Goal: Find specific page/section: Find specific page/section

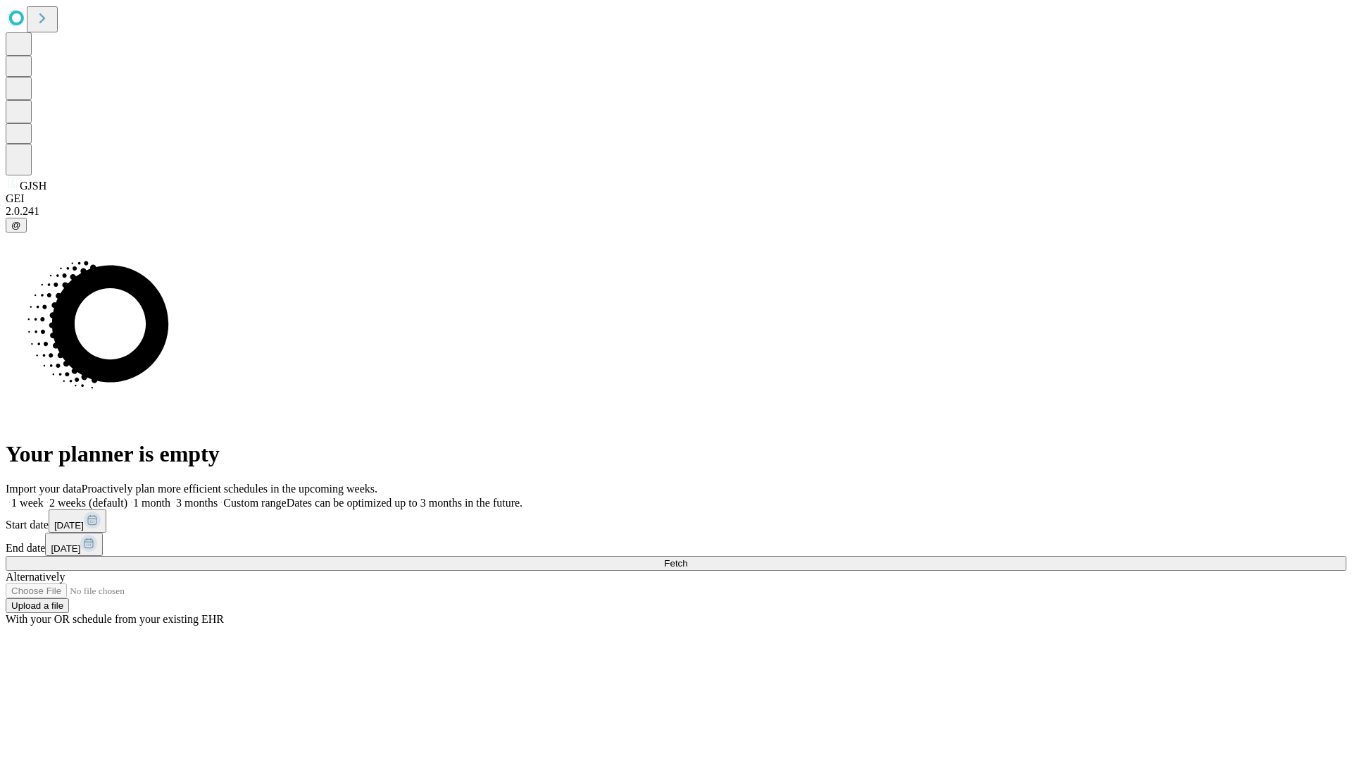
click at [687, 558] on span "Fetch" at bounding box center [675, 563] width 23 height 11
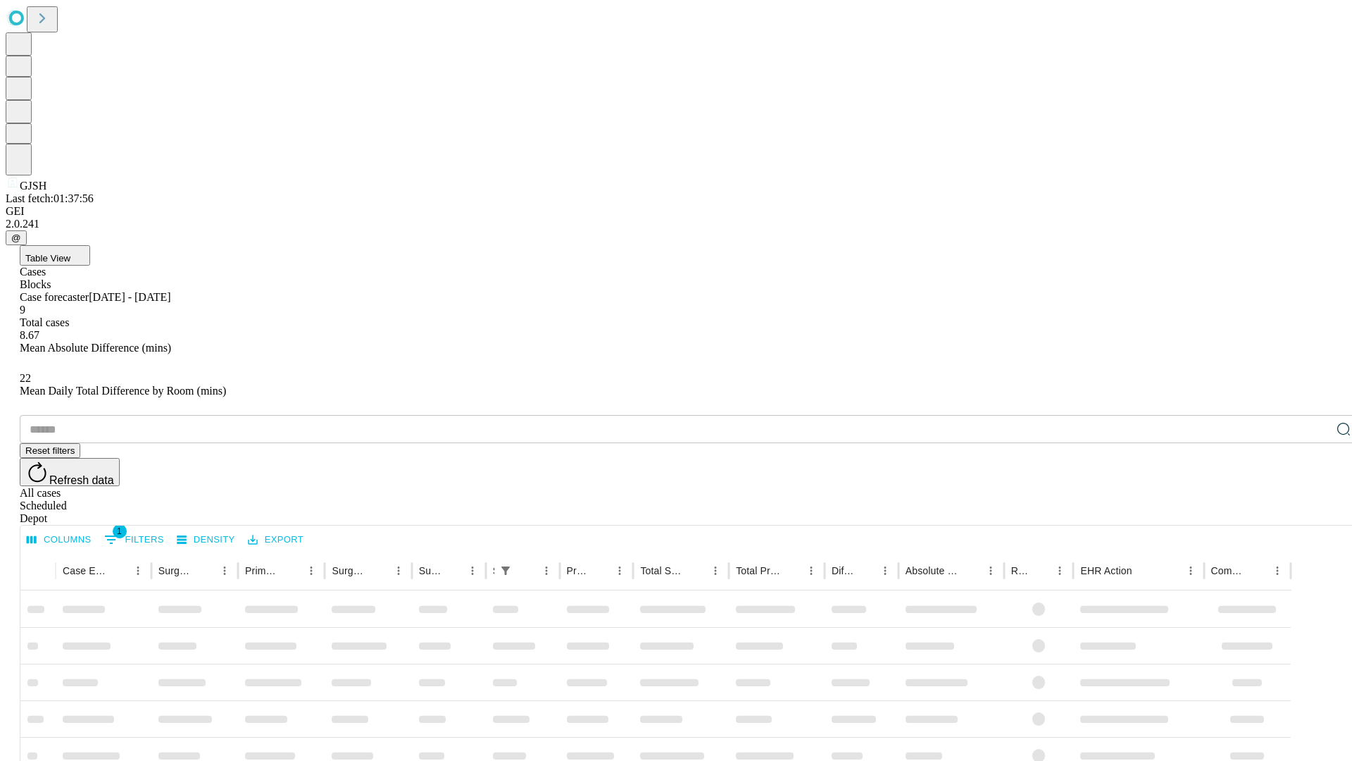
click at [1315, 512] on div "Depot" at bounding box center [690, 518] width 1341 height 13
